Goal: Ask a question

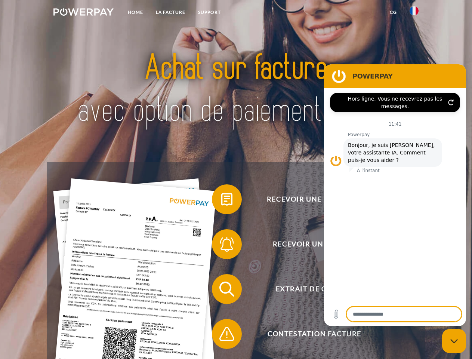
click at [83, 13] on img at bounding box center [83, 11] width 60 height 7
click at [414, 13] on img at bounding box center [413, 10] width 9 height 9
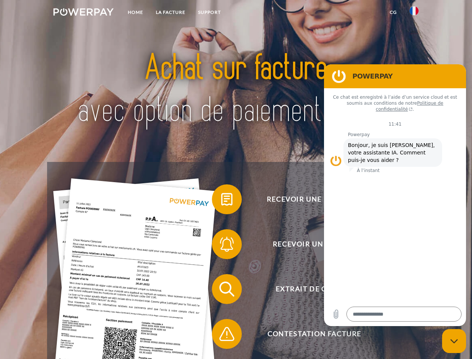
click at [393, 12] on link "CG" at bounding box center [393, 12] width 20 height 13
click at [221, 201] on span at bounding box center [215, 198] width 37 height 37
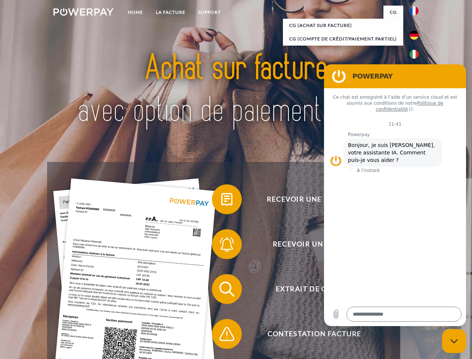
click at [221, 245] on span at bounding box center [215, 243] width 37 height 37
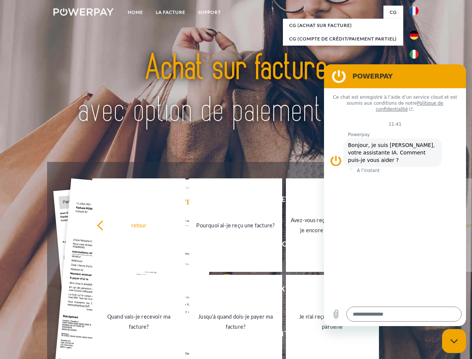
click at [221, 290] on link "Jusqu'à quand dois-je payer ma facture?" at bounding box center [235, 321] width 93 height 93
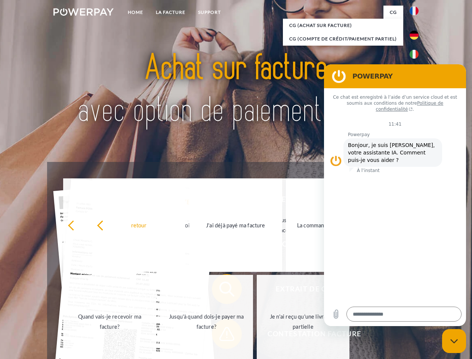
click at [221, 335] on span at bounding box center [215, 333] width 37 height 37
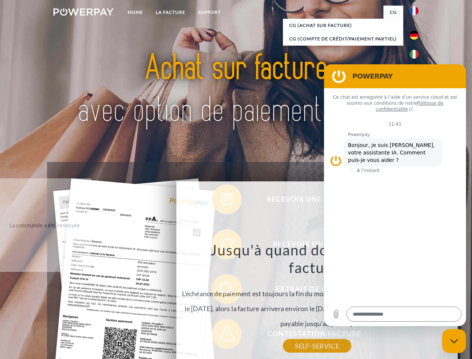
click at [454, 341] on icon "Fermer la fenêtre de messagerie" at bounding box center [454, 340] width 8 height 5
type textarea "*"
